Goal: Navigation & Orientation: Go to known website

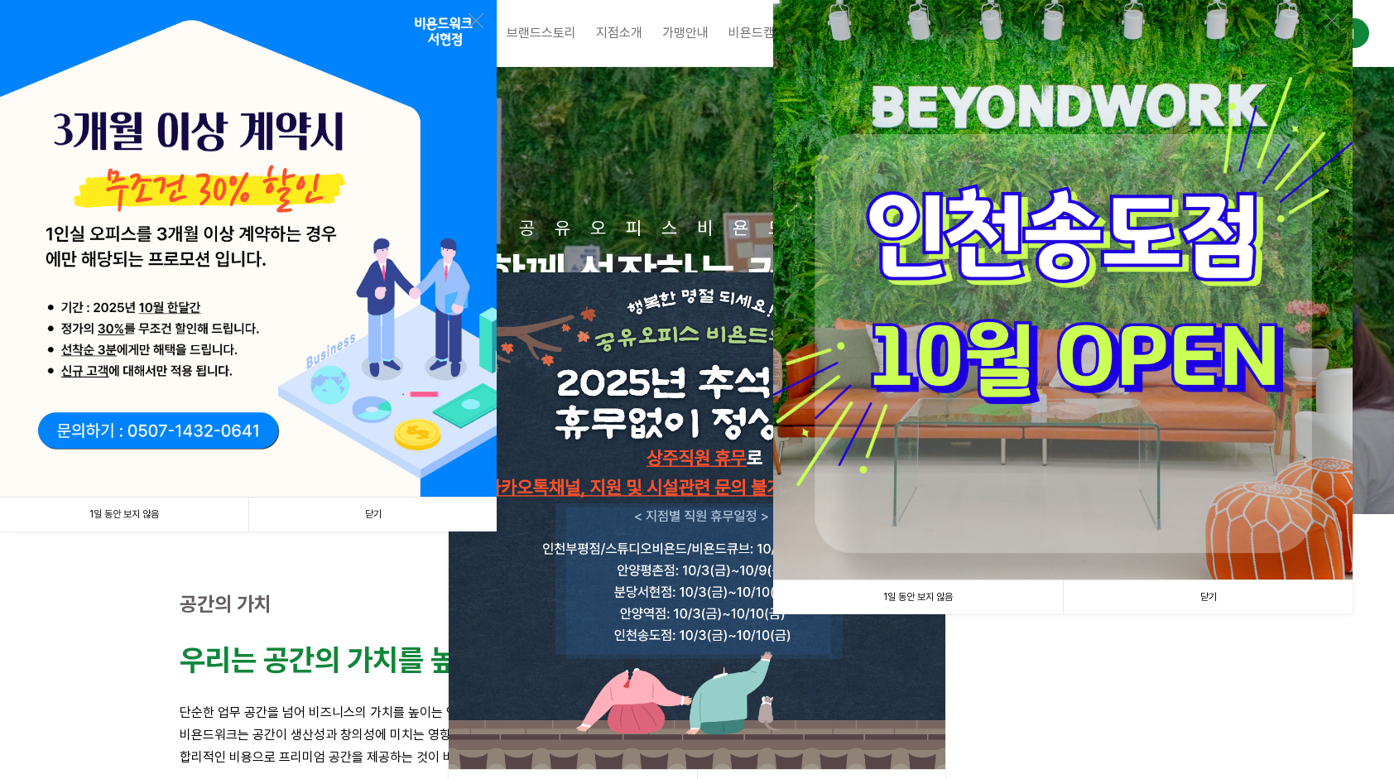
click at [159, 515] on link "1일 동안 보지 않음" at bounding box center [124, 515] width 248 height 34
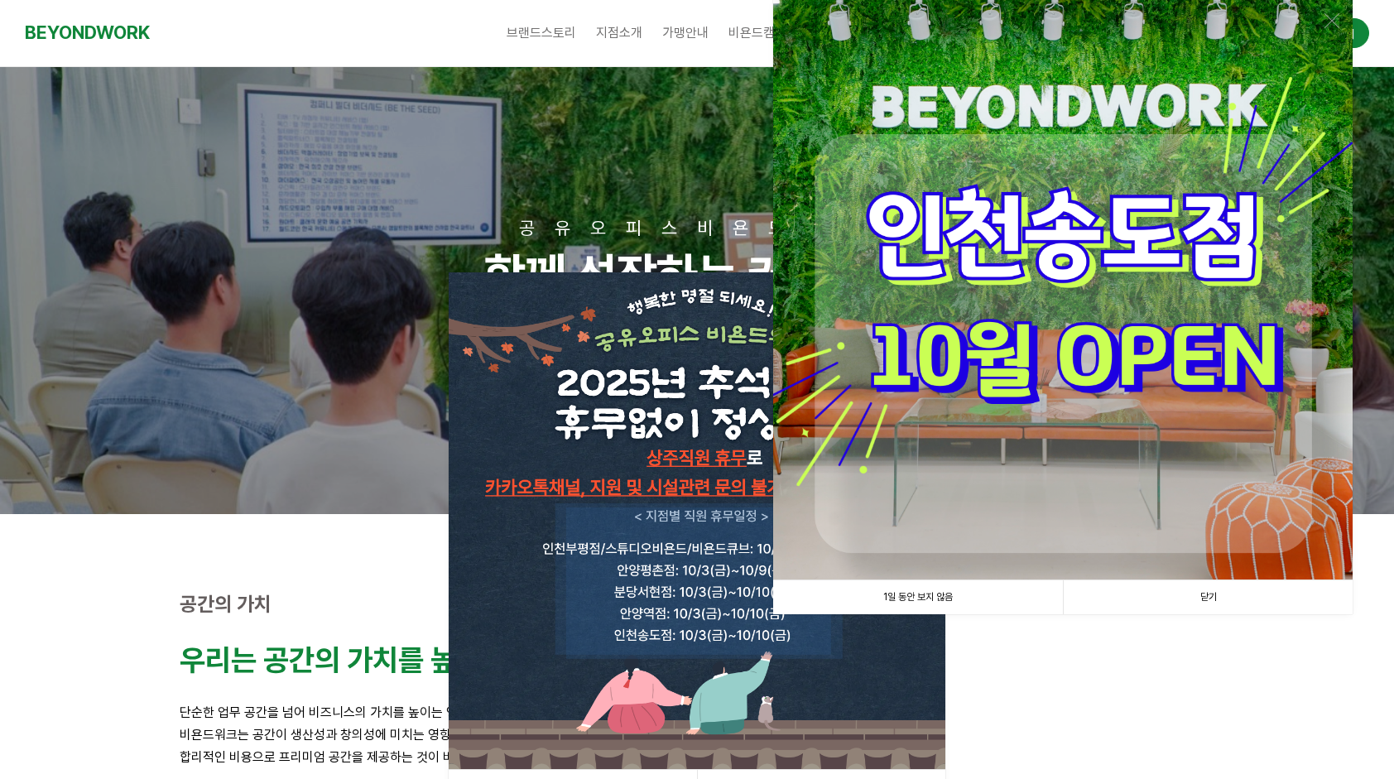
click at [1130, 301] on img at bounding box center [1063, 290] width 580 height 580
drag, startPoint x: 1219, startPoint y: 598, endPoint x: 1204, endPoint y: 599, distance: 15.0
click at [1220, 598] on link "닫기" at bounding box center [1208, 597] width 290 height 34
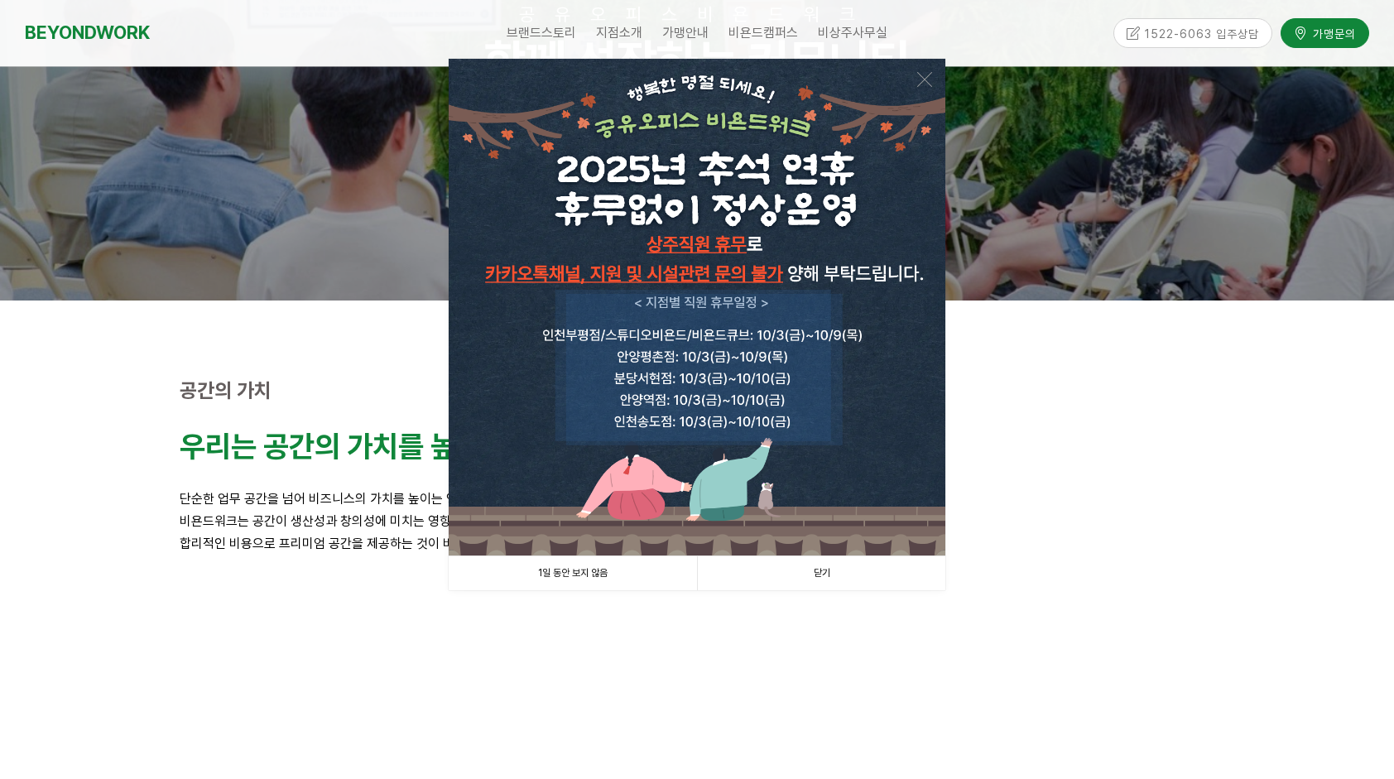
scroll to position [497, 0]
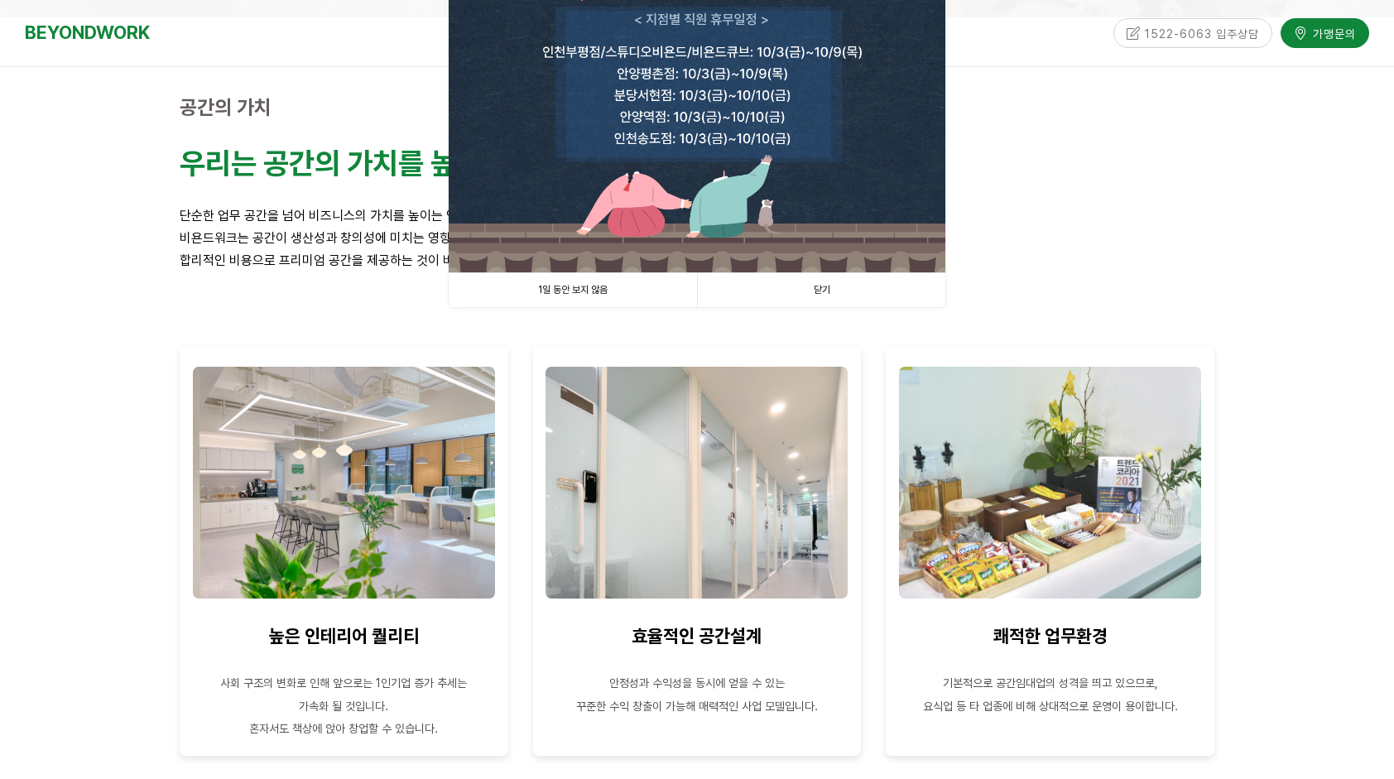
click at [596, 286] on link "1일 동안 보지 않음" at bounding box center [573, 290] width 248 height 34
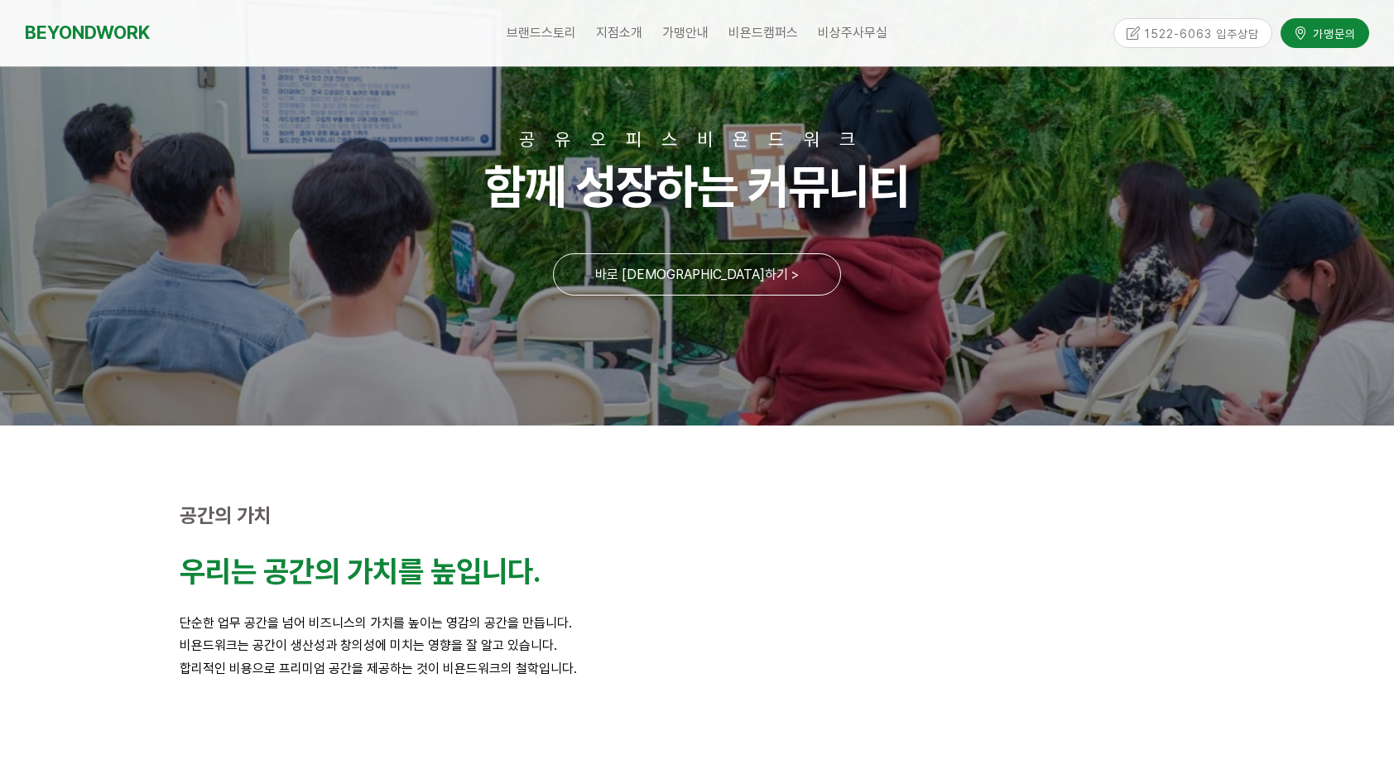
scroll to position [0, 0]
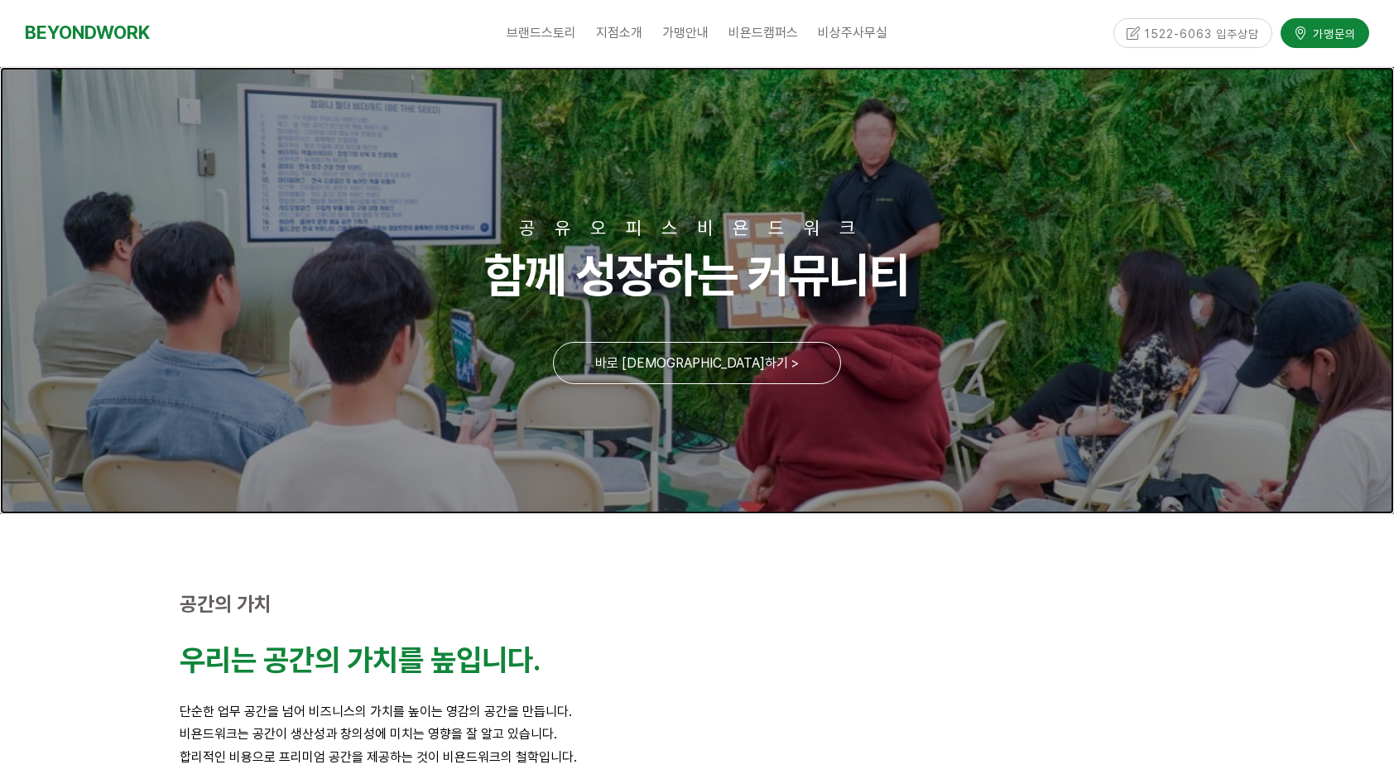
click at [676, 373] on link at bounding box center [697, 290] width 1394 height 447
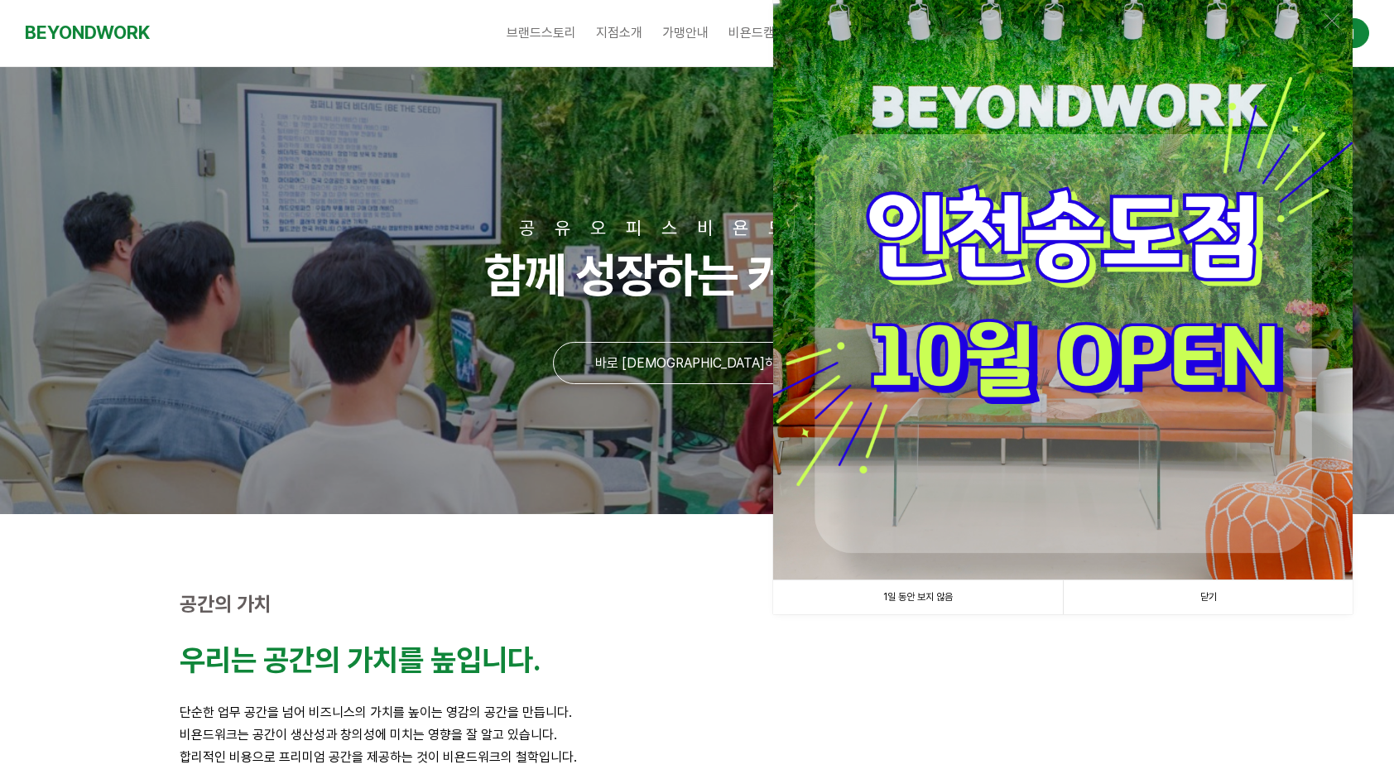
click at [1081, 313] on img at bounding box center [1063, 290] width 580 height 580
click at [936, 597] on link "1일 동안 보지 않음" at bounding box center [918, 597] width 290 height 34
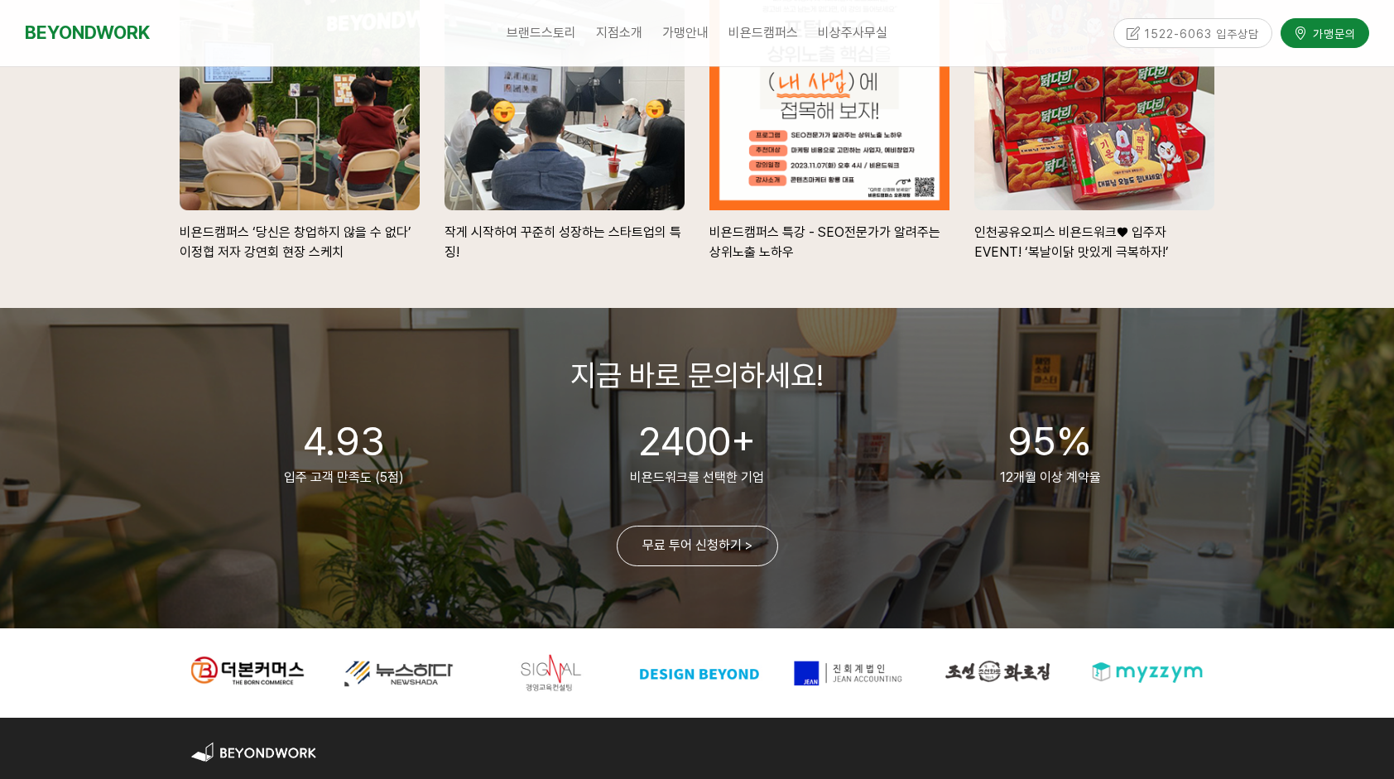
scroll to position [3808, 0]
